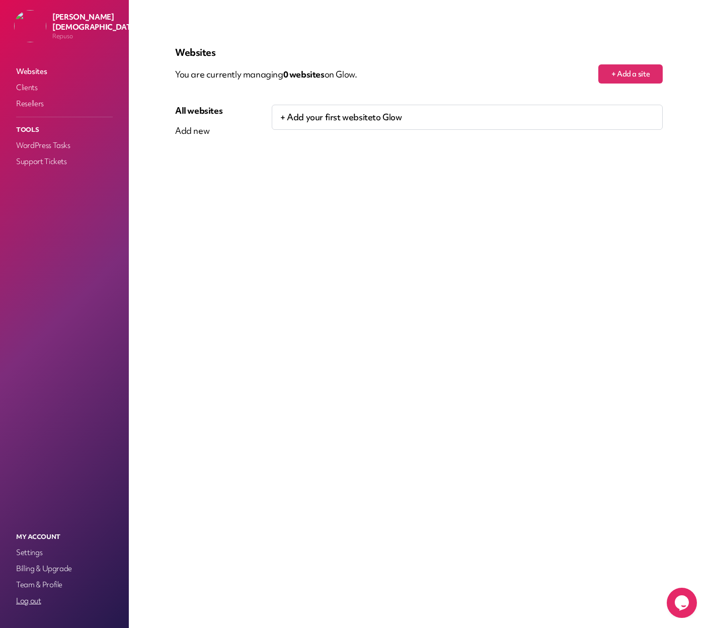
click at [15, 603] on link "Log out" at bounding box center [64, 600] width 101 height 14
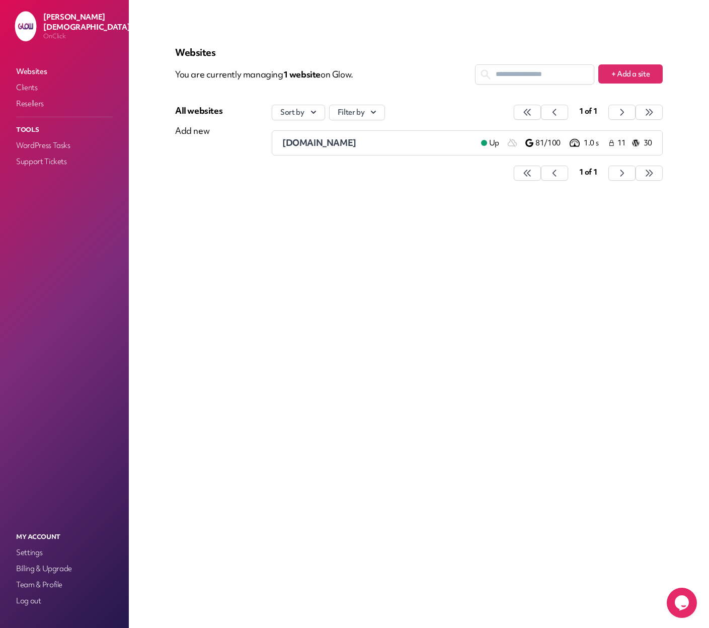
click at [311, 144] on span "[DOMAIN_NAME]" at bounding box center [319, 143] width 74 height 12
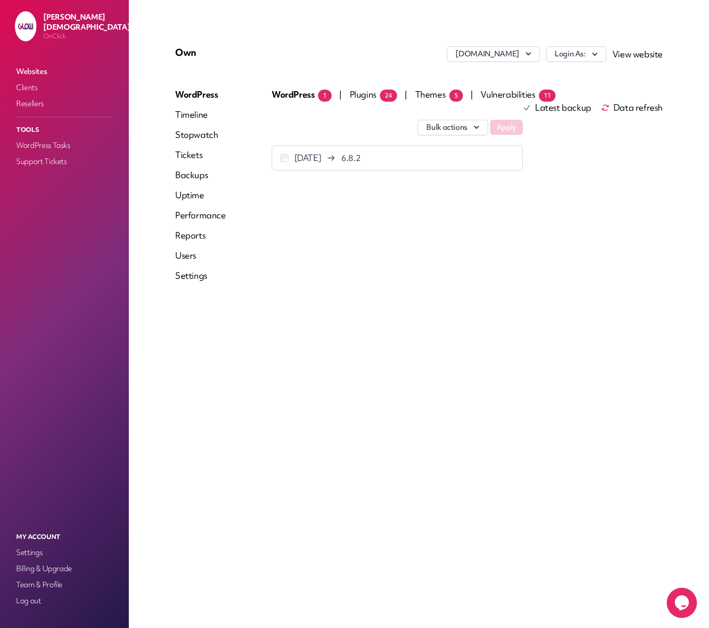
click at [199, 236] on link "Reports" at bounding box center [200, 235] width 51 height 12
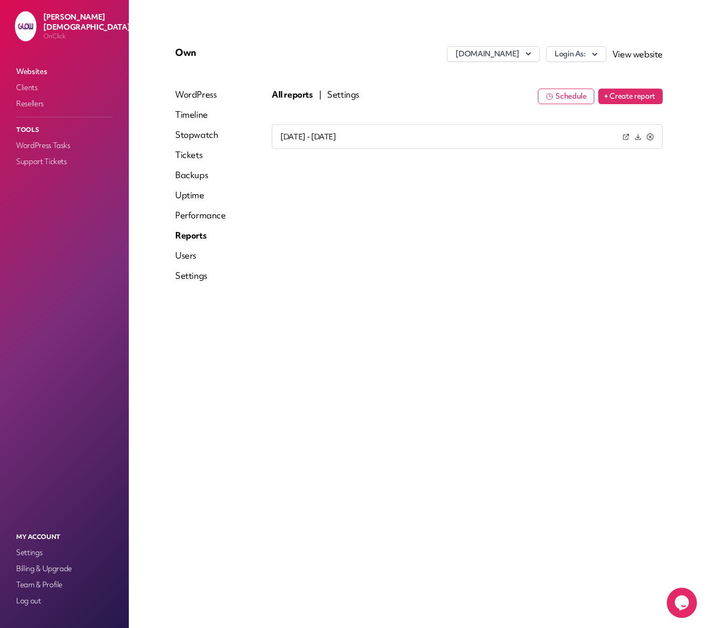
click at [347, 97] on button "Settings" at bounding box center [343, 95] width 32 height 12
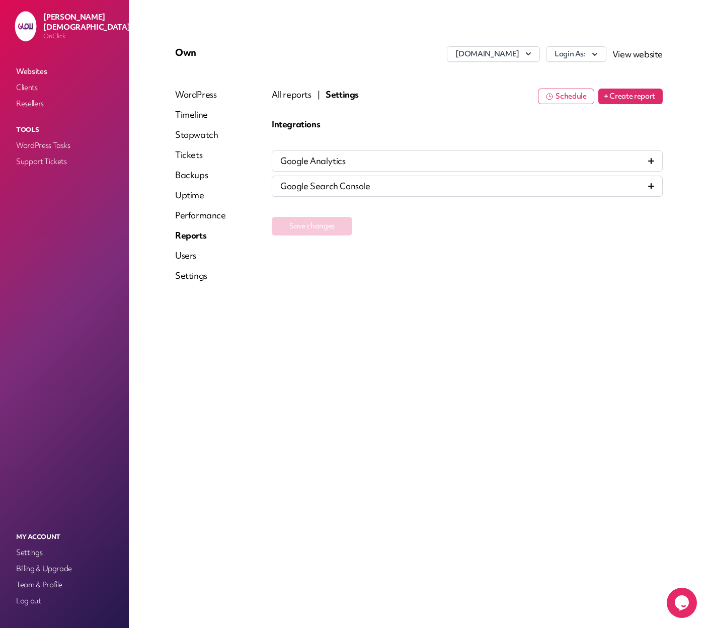
click at [648, 159] on icon at bounding box center [651, 161] width 6 height 6
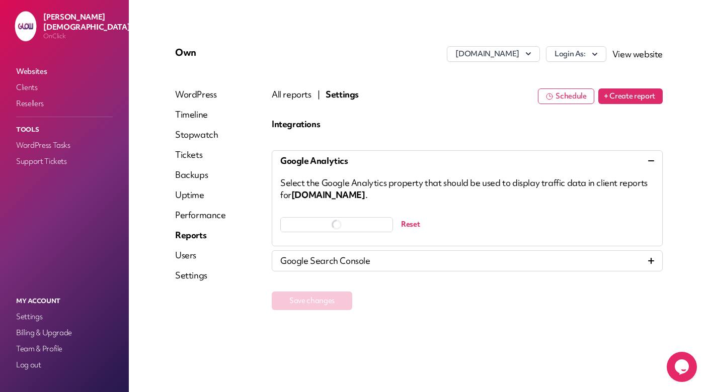
click at [511, 310] on div "Integrations Google Analytics Select the Google Analytics property that should …" at bounding box center [467, 229] width 391 height 222
